Goal: Information Seeking & Learning: Learn about a topic

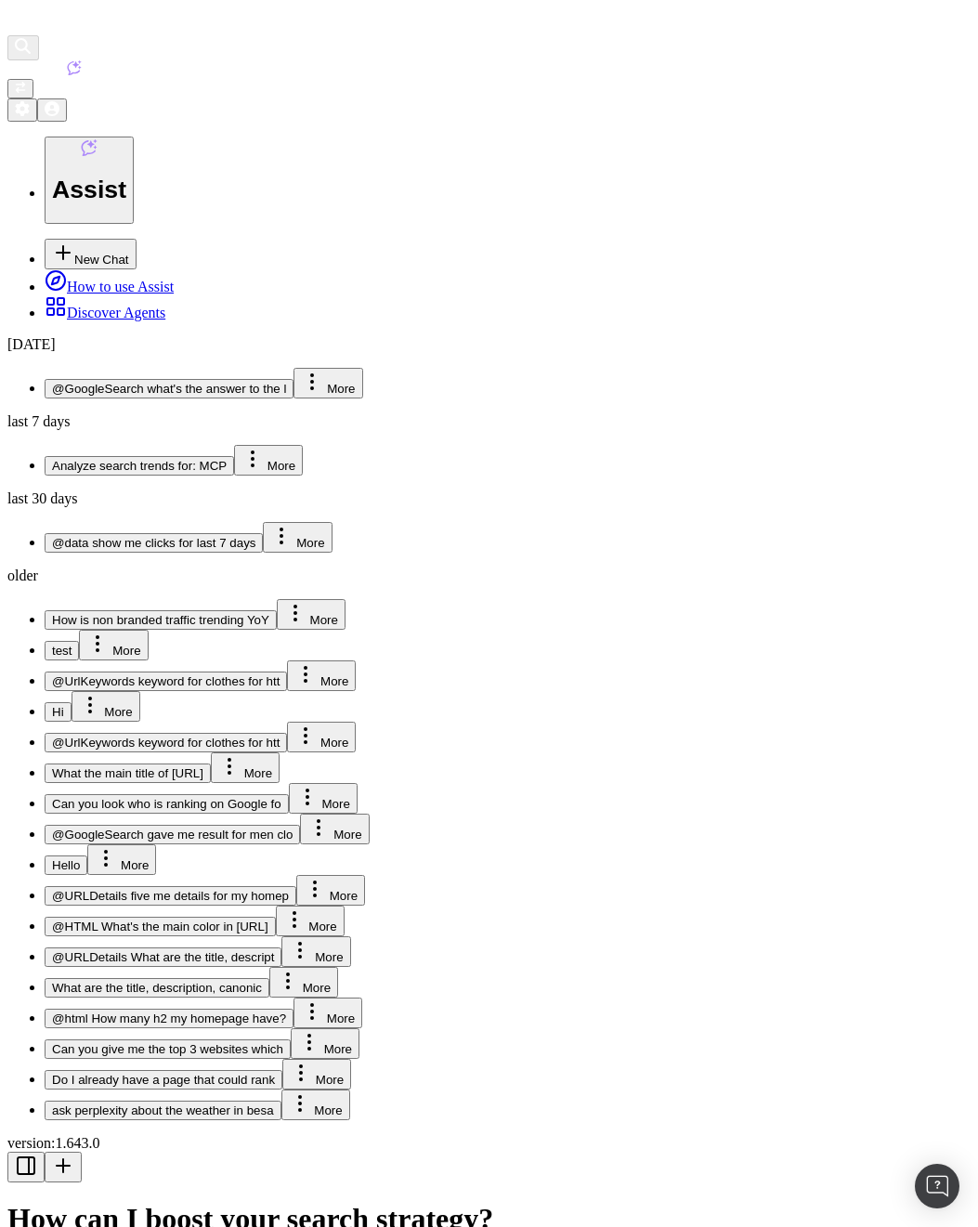
click at [215, 382] on span "@GoogleSearch what's the answer to the l" at bounding box center [169, 389] width 234 height 14
click at [155, 459] on span "Analyze search trends for: MCP" at bounding box center [139, 466] width 175 height 14
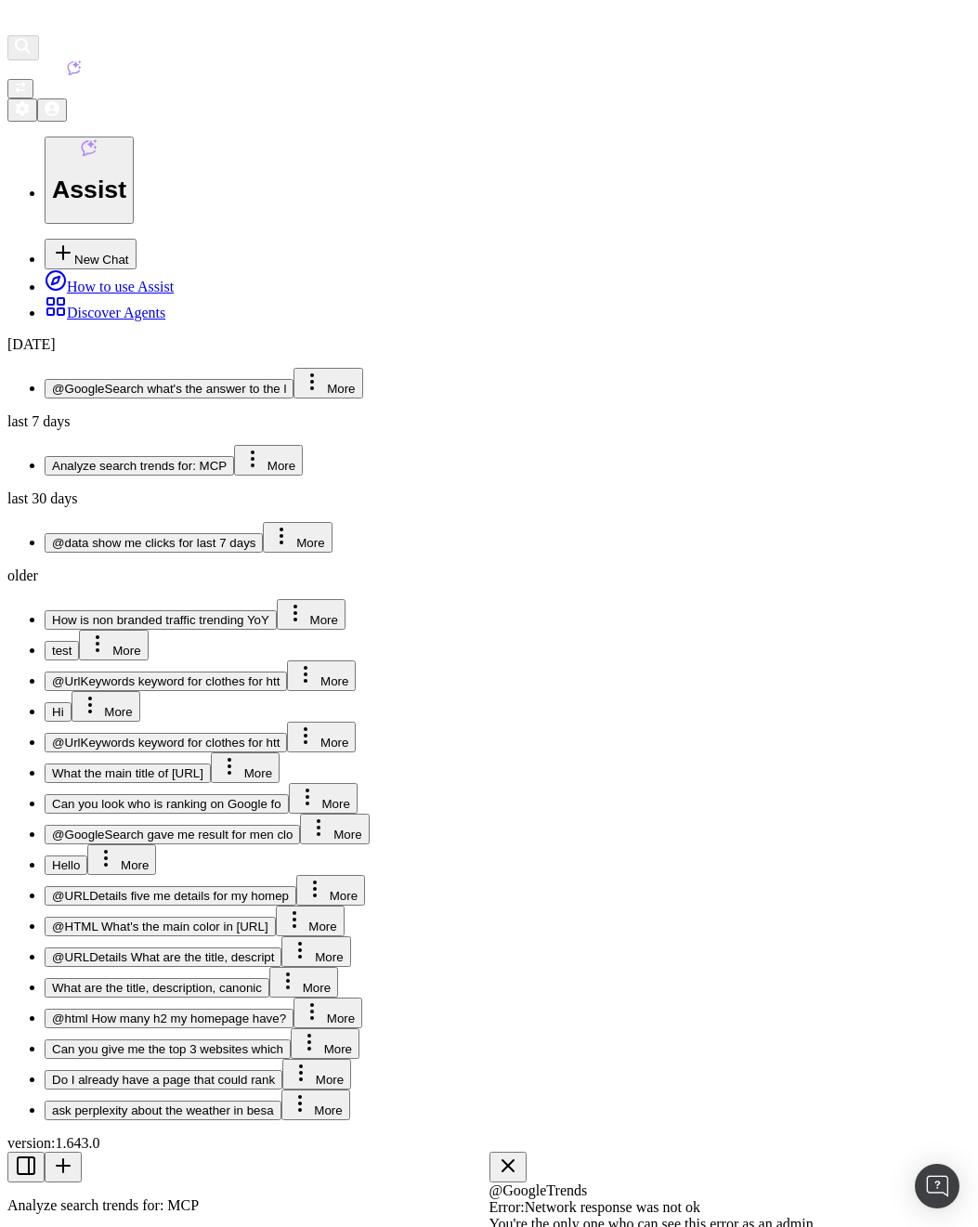
click at [739, 1151] on div "@GoogleTrends Error: Network response was not ok You're the only one who can se…" at bounding box center [730, 1204] width 482 height 107
